Goal: Task Accomplishment & Management: Manage account settings

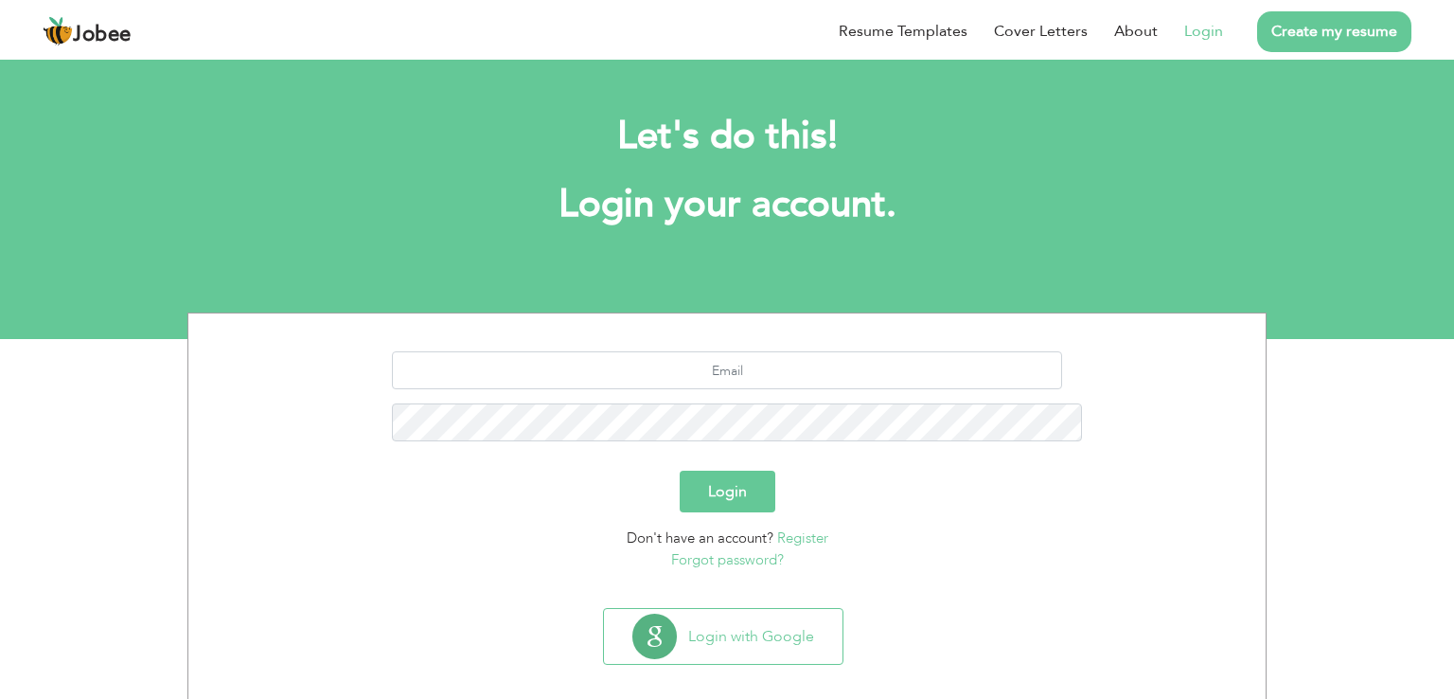
click at [778, 608] on div "Login with Google" at bounding box center [727, 644] width 1059 height 72
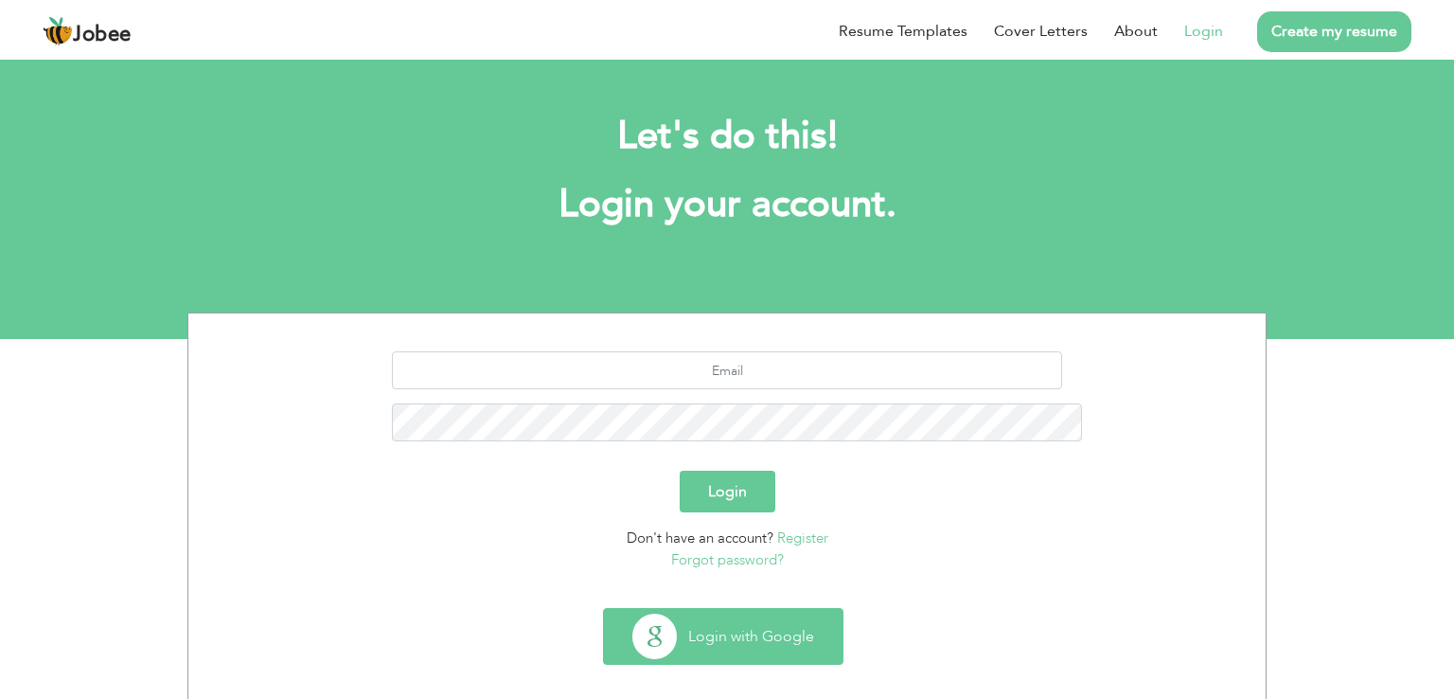
click at [778, 609] on button "Login with Google" at bounding box center [723, 636] width 239 height 55
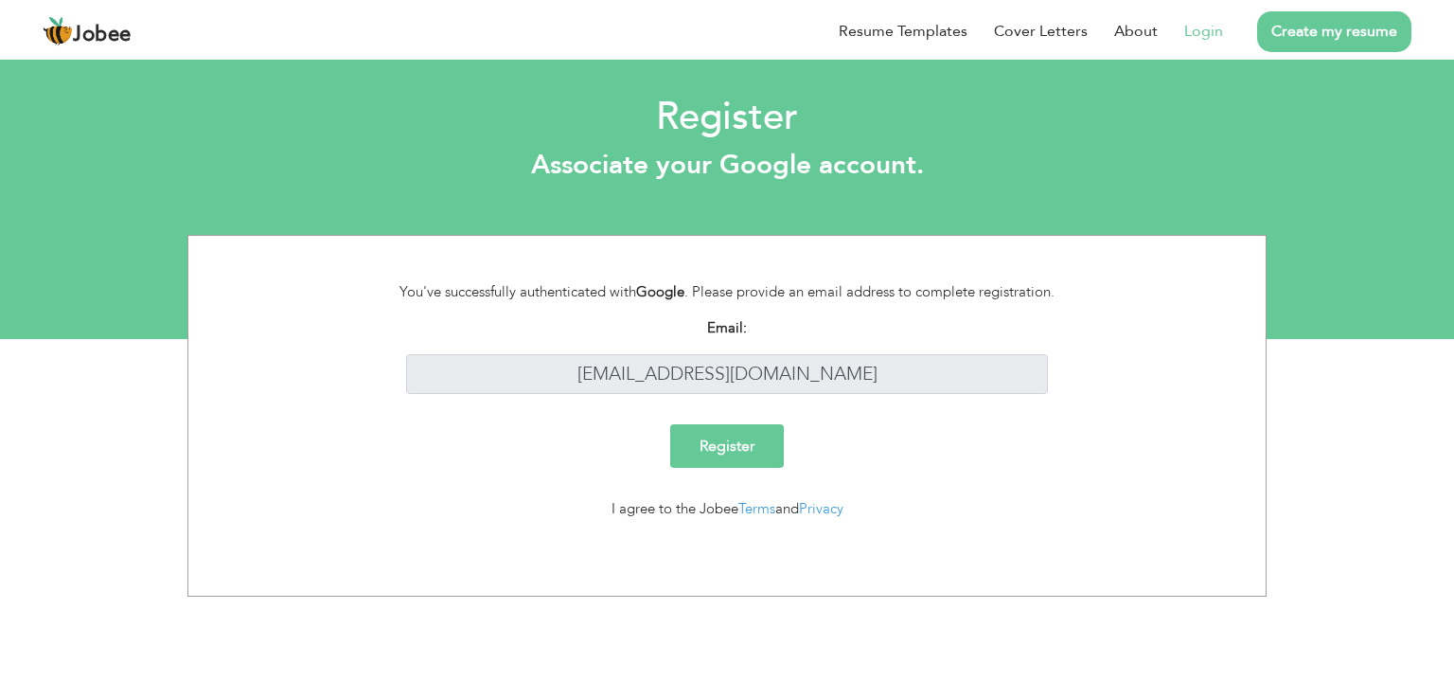
click at [1199, 31] on link "Login" at bounding box center [1204, 31] width 39 height 23
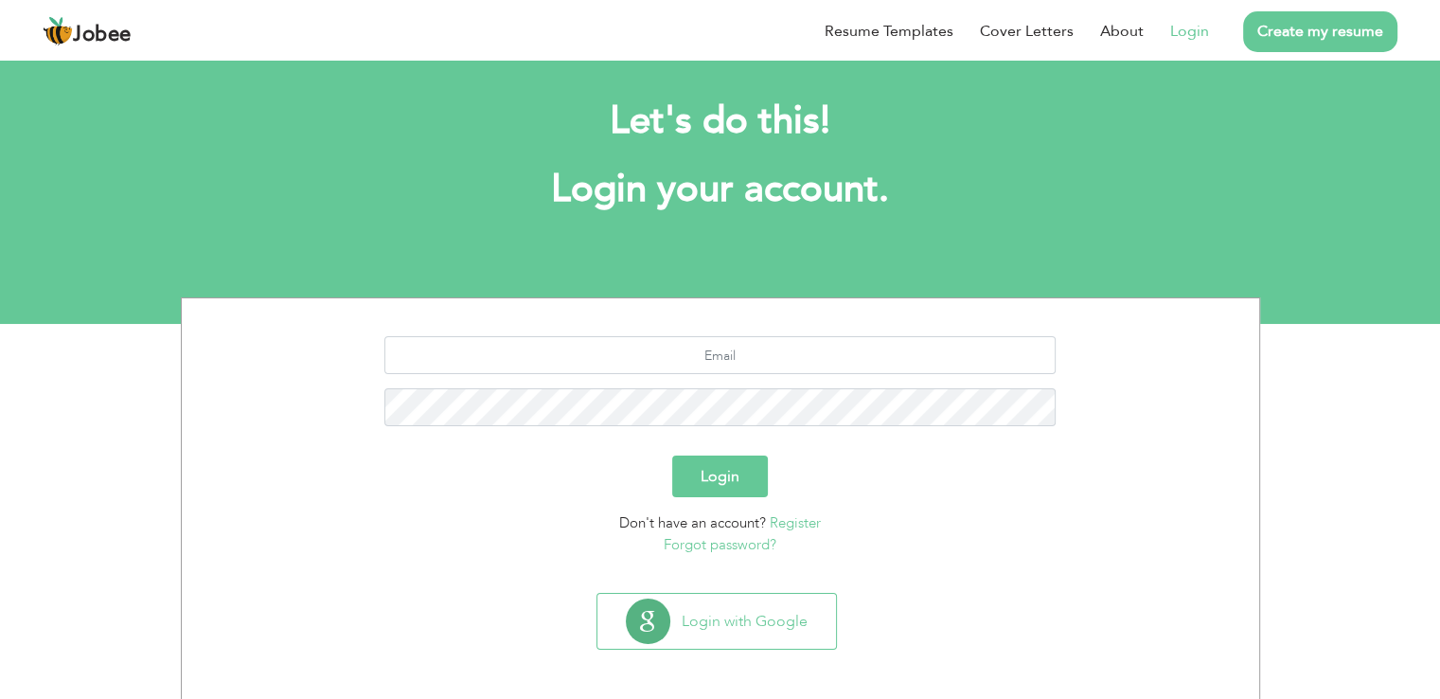
scroll to position [19, 0]
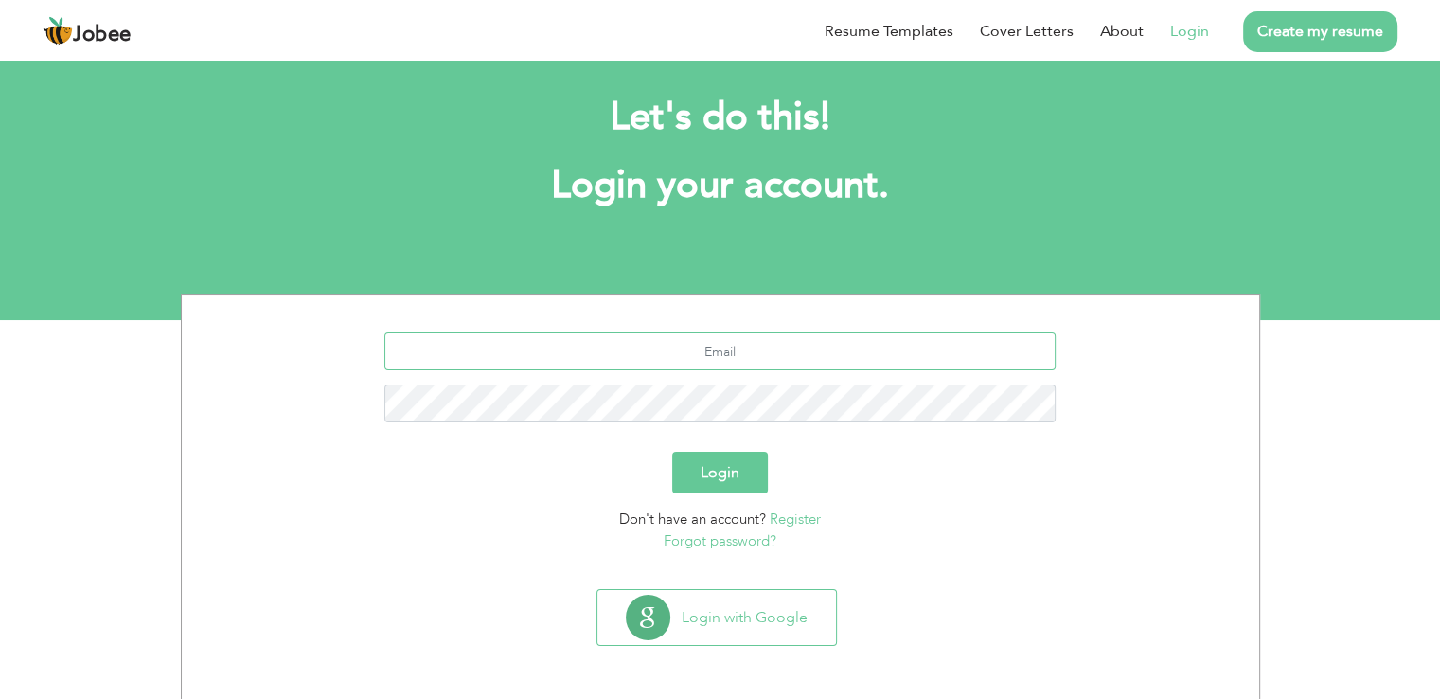
click at [694, 368] on input "text" at bounding box center [719, 351] width 671 height 38
type input "[EMAIL_ADDRESS][DOMAIN_NAME]"
